Goal: Transaction & Acquisition: Subscribe to service/newsletter

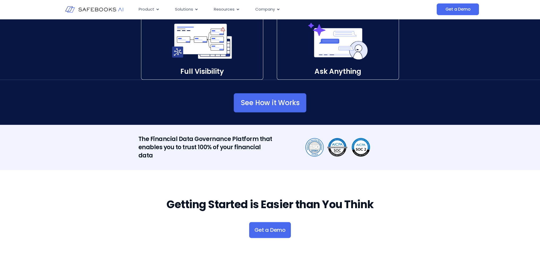
scroll to position [902, 0]
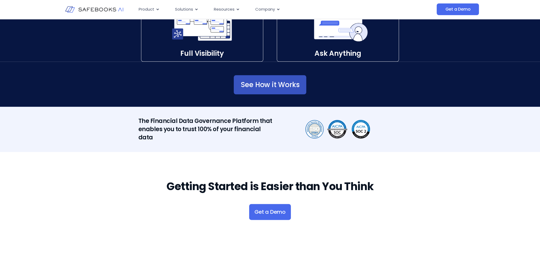
click at [269, 90] on link "See How it Works" at bounding box center [270, 84] width 73 height 19
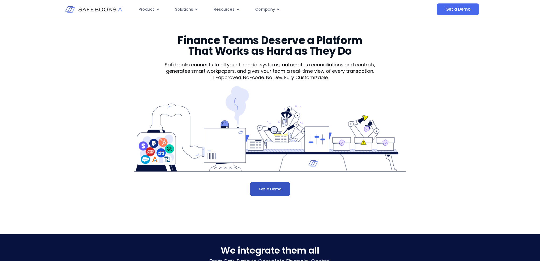
click at [274, 195] on link "Get a Demo" at bounding box center [270, 189] width 40 height 14
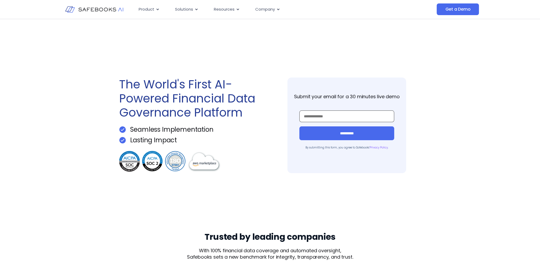
click at [321, 117] on input "Work Email *" at bounding box center [346, 116] width 95 height 12
type input "**********"
click at [327, 133] on input "**********" at bounding box center [346, 133] width 95 height 14
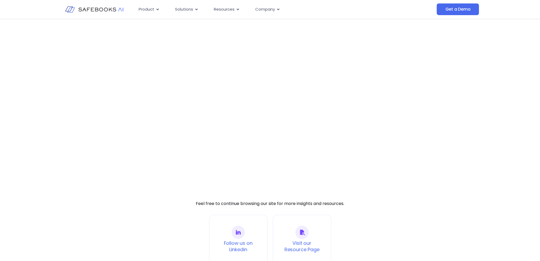
scroll to position [27, 0]
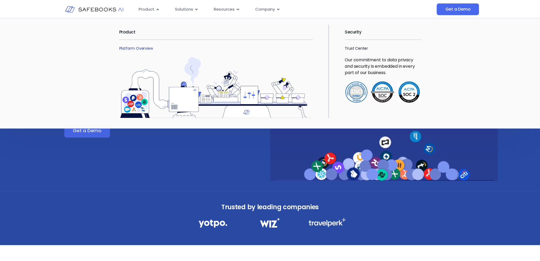
click at [140, 46] on link "Platform Overview" at bounding box center [136, 48] width 34 height 5
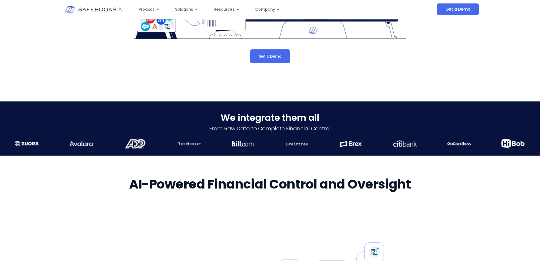
scroll to position [212, 0]
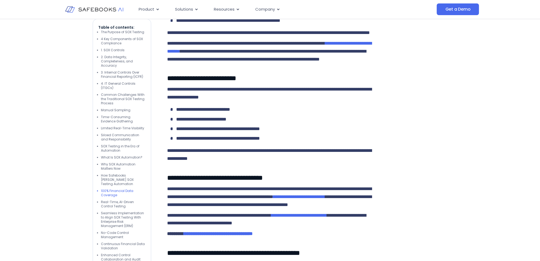
scroll to position [2601, 0]
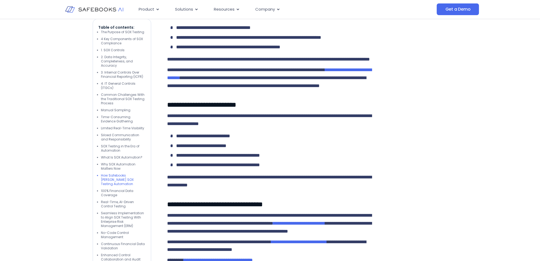
drag, startPoint x: 167, startPoint y: 132, endPoint x: 290, endPoint y: 128, distance: 123.7
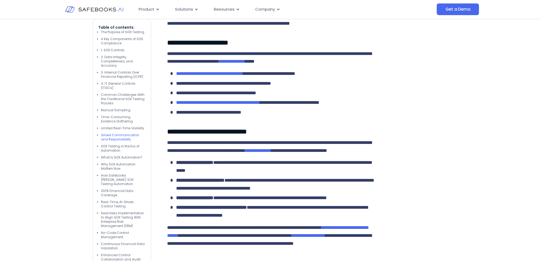
scroll to position [1858, 0]
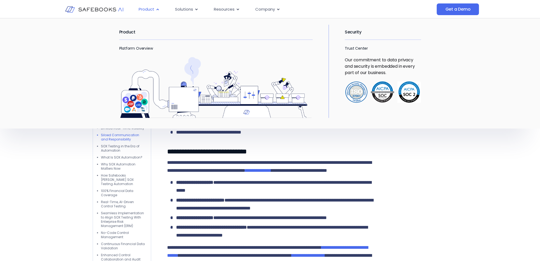
click at [150, 10] on span "Product" at bounding box center [147, 9] width 16 height 6
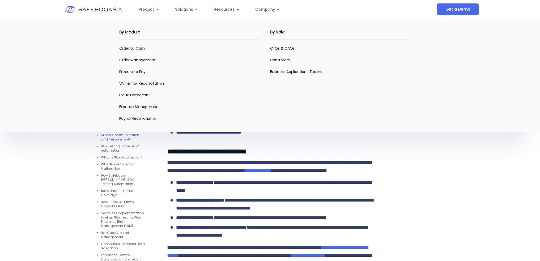
click at [138, 48] on link "Order to Cash" at bounding box center [132, 48] width 26 height 5
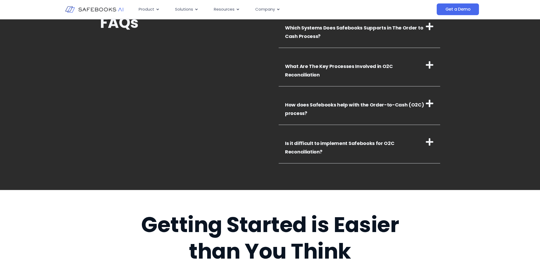
scroll to position [1380, 0]
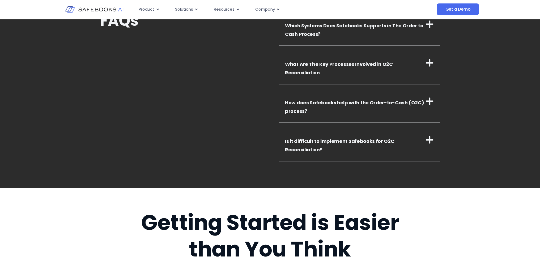
click at [339, 99] on link "How does Safebooks help with the Order-to-Cash (O2C) process?" at bounding box center [354, 106] width 139 height 15
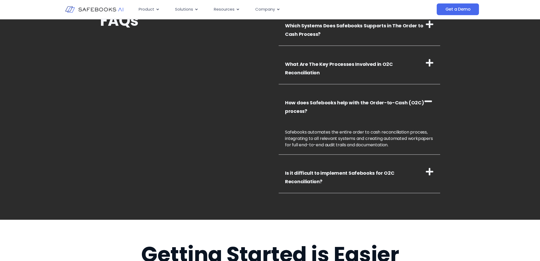
click at [339, 99] on link "How does Safebooks help with the Order-to-Cash (O2C) process?" at bounding box center [354, 106] width 139 height 15
